Goal: Information Seeking & Learning: Learn about a topic

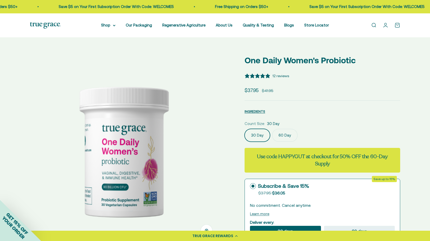
select select "3"
click at [291, 25] on link "Blogs" at bounding box center [289, 25] width 10 height 4
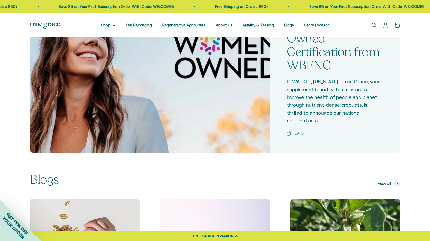
scroll to position [185, 0]
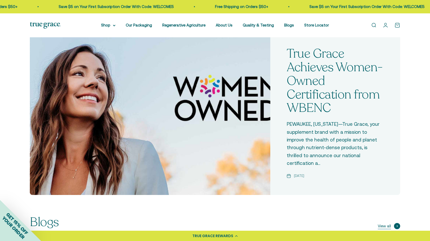
click at [395, 223] on span at bounding box center [397, 226] width 6 height 6
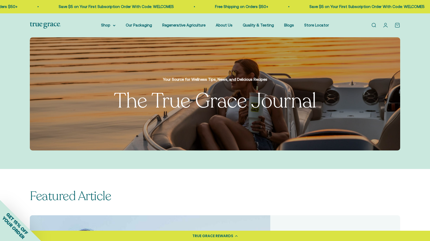
click at [374, 25] on link "Open search" at bounding box center [374, 25] width 6 height 6
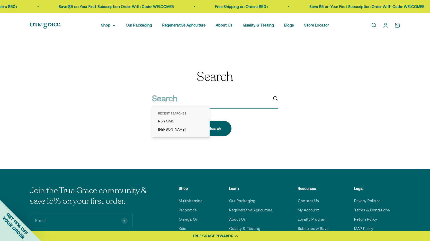
click at [185, 103] on input "search" at bounding box center [210, 98] width 116 height 13
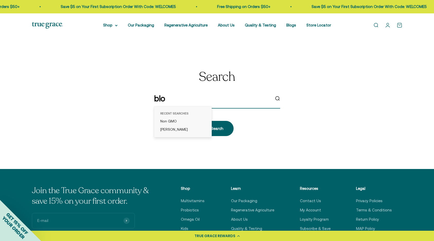
type input "blog"
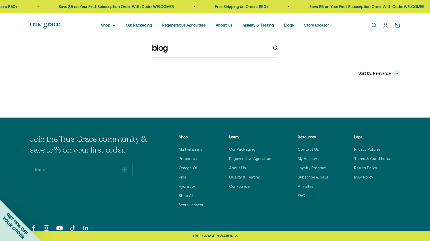
scroll to position [21, 0]
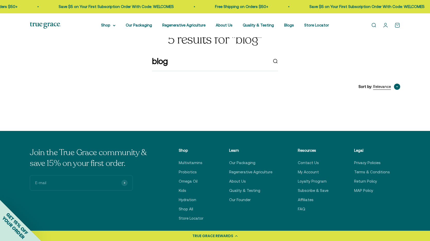
click at [398, 88] on span "button" at bounding box center [397, 87] width 6 height 6
click at [377, 101] on span "Relevance" at bounding box center [368, 103] width 18 height 6
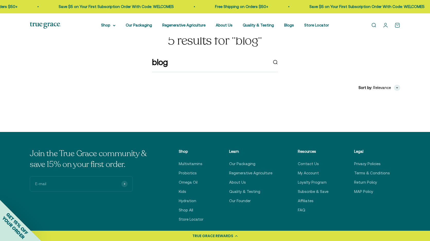
scroll to position [0, 0]
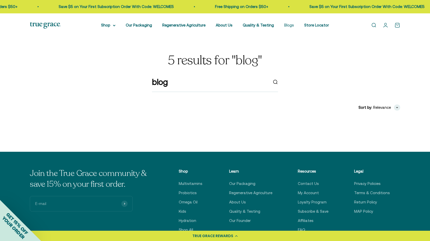
click at [291, 25] on link "Blogs" at bounding box center [289, 25] width 10 height 4
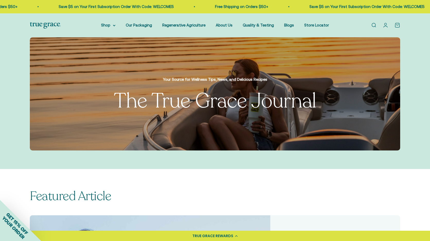
click at [374, 26] on link "Open search" at bounding box center [374, 25] width 6 height 6
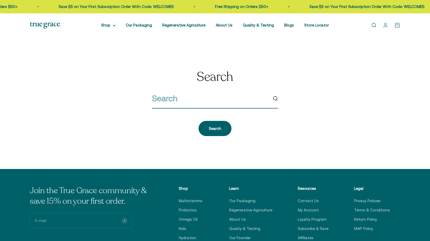
click at [204, 103] on input "search" at bounding box center [210, 98] width 116 height 13
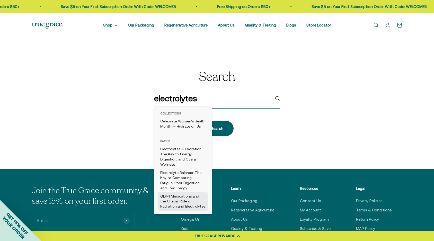
type input "electrolytes"
click at [184, 194] on link "GLP-1 Medications and the Crucial Role of Hydration and Electrolytes" at bounding box center [182, 201] width 49 height 19
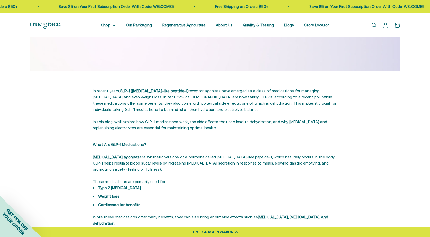
scroll to position [145, 0]
